Goal: Task Accomplishment & Management: Use online tool/utility

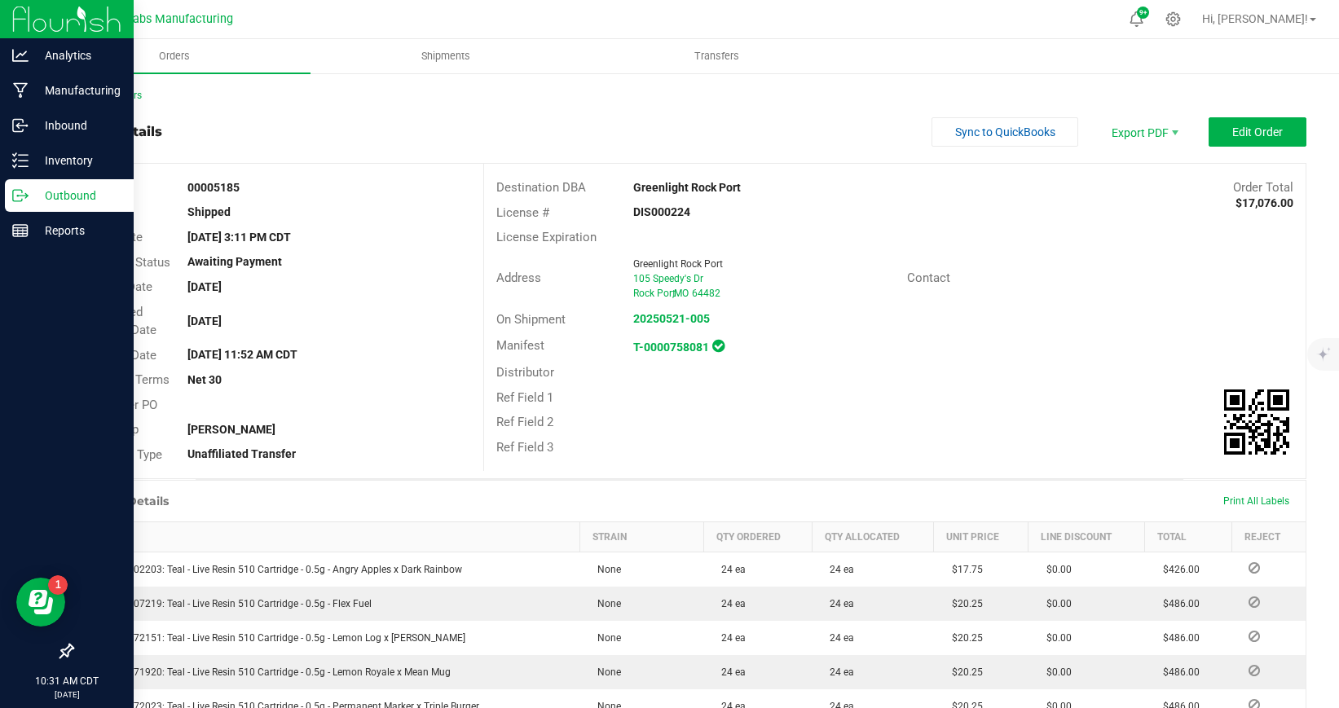
click at [24, 196] on line at bounding box center [23, 196] width 9 height 0
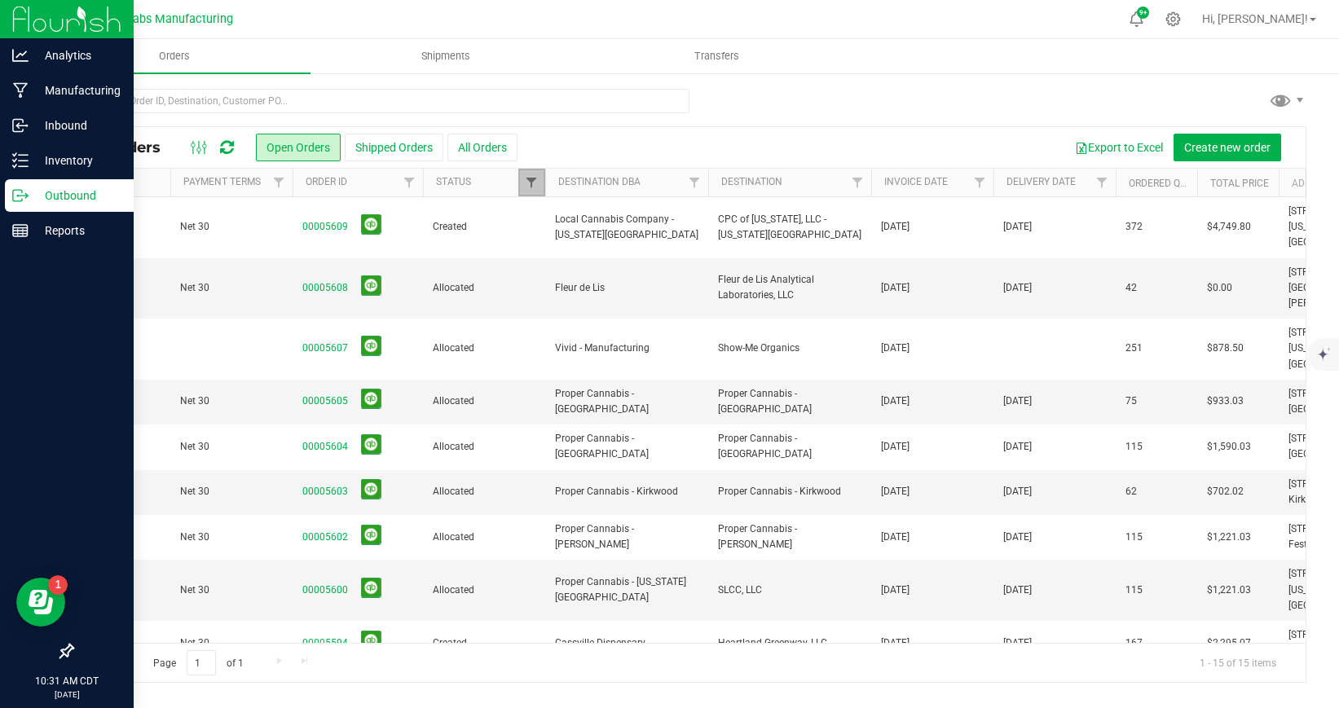
click at [537, 187] on span "Filter" at bounding box center [531, 182] width 13 height 13
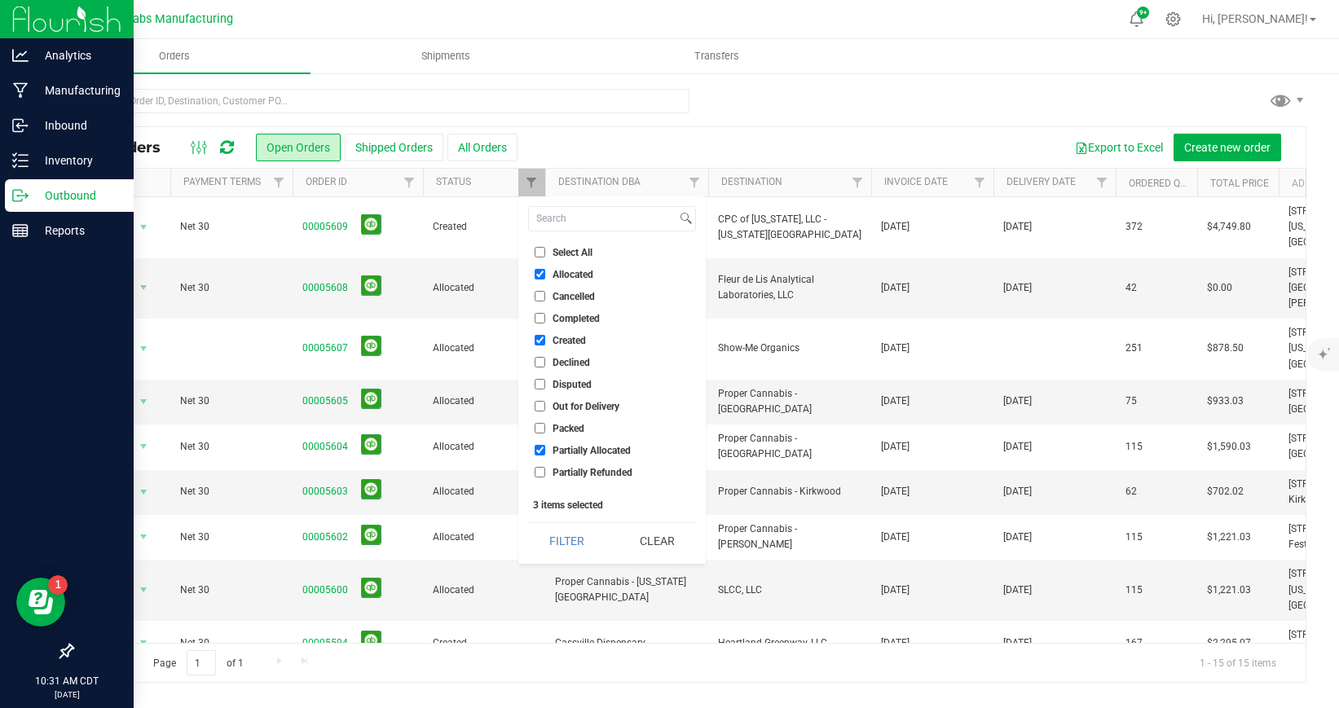
click at [540, 253] on input "Select All" at bounding box center [540, 252] width 11 height 11
checkbox input "true"
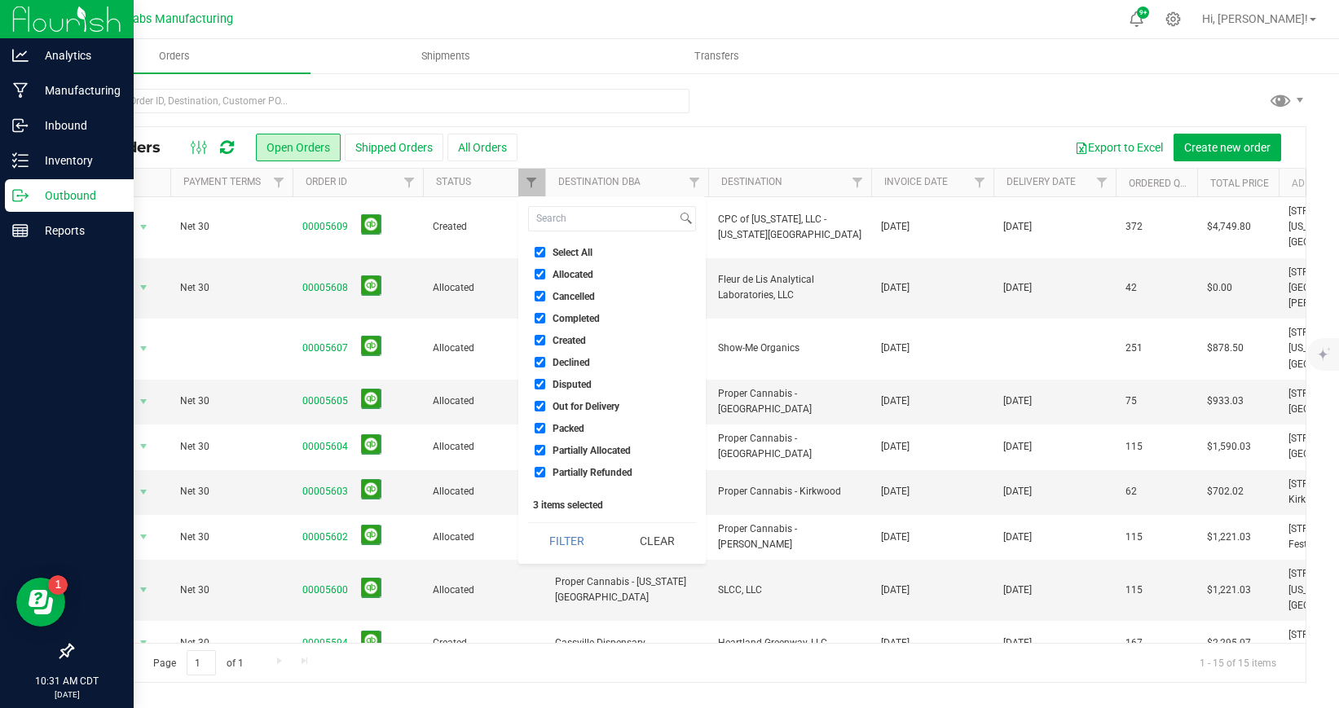
checkbox input "true"
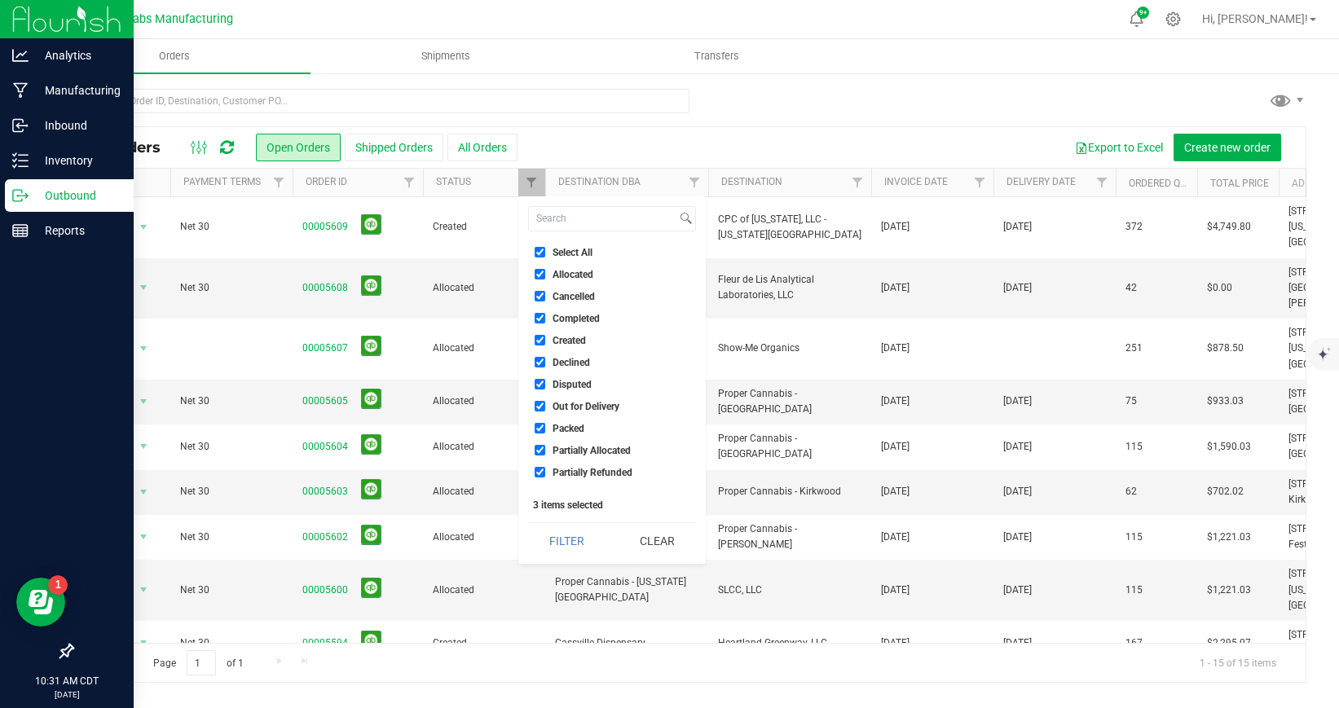
checkbox input "true"
click at [565, 537] on button "Filter" at bounding box center [567, 541] width 78 height 36
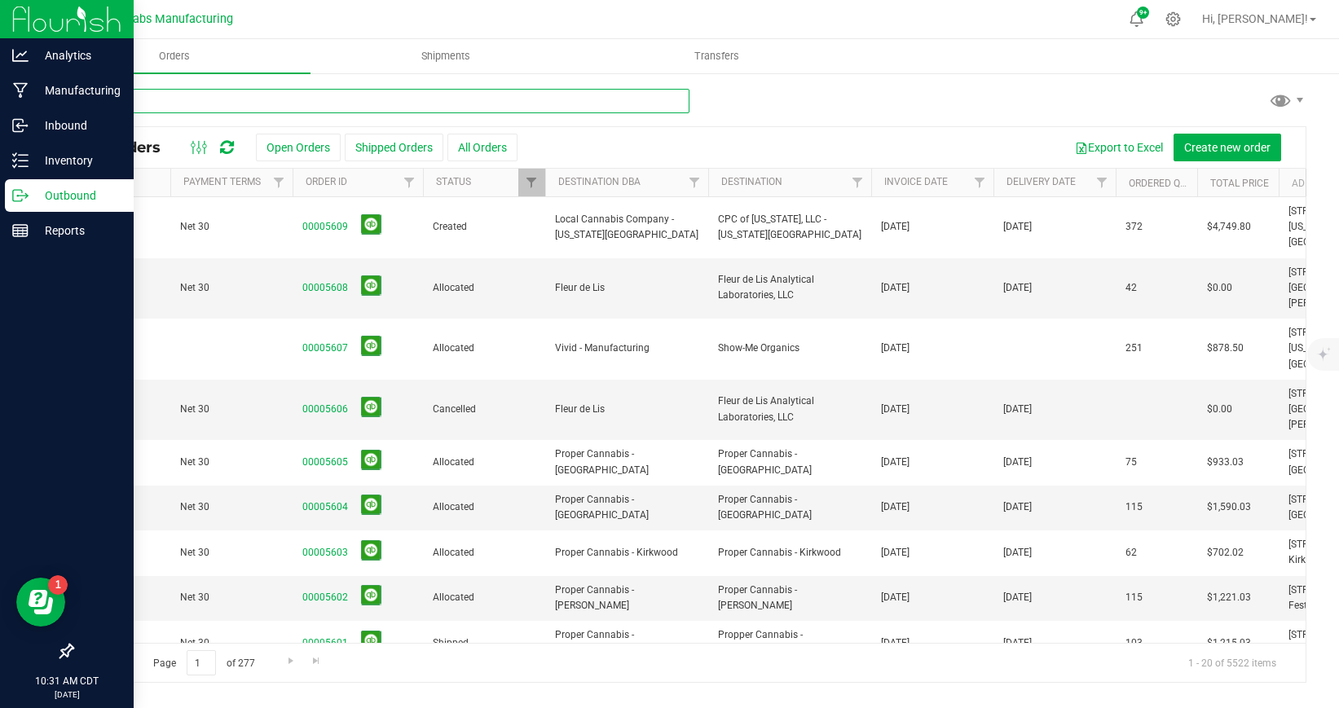
click at [306, 96] on input "text" at bounding box center [381, 101] width 618 height 24
type input "greenlight"
